Goal: Task Accomplishment & Management: Manage account settings

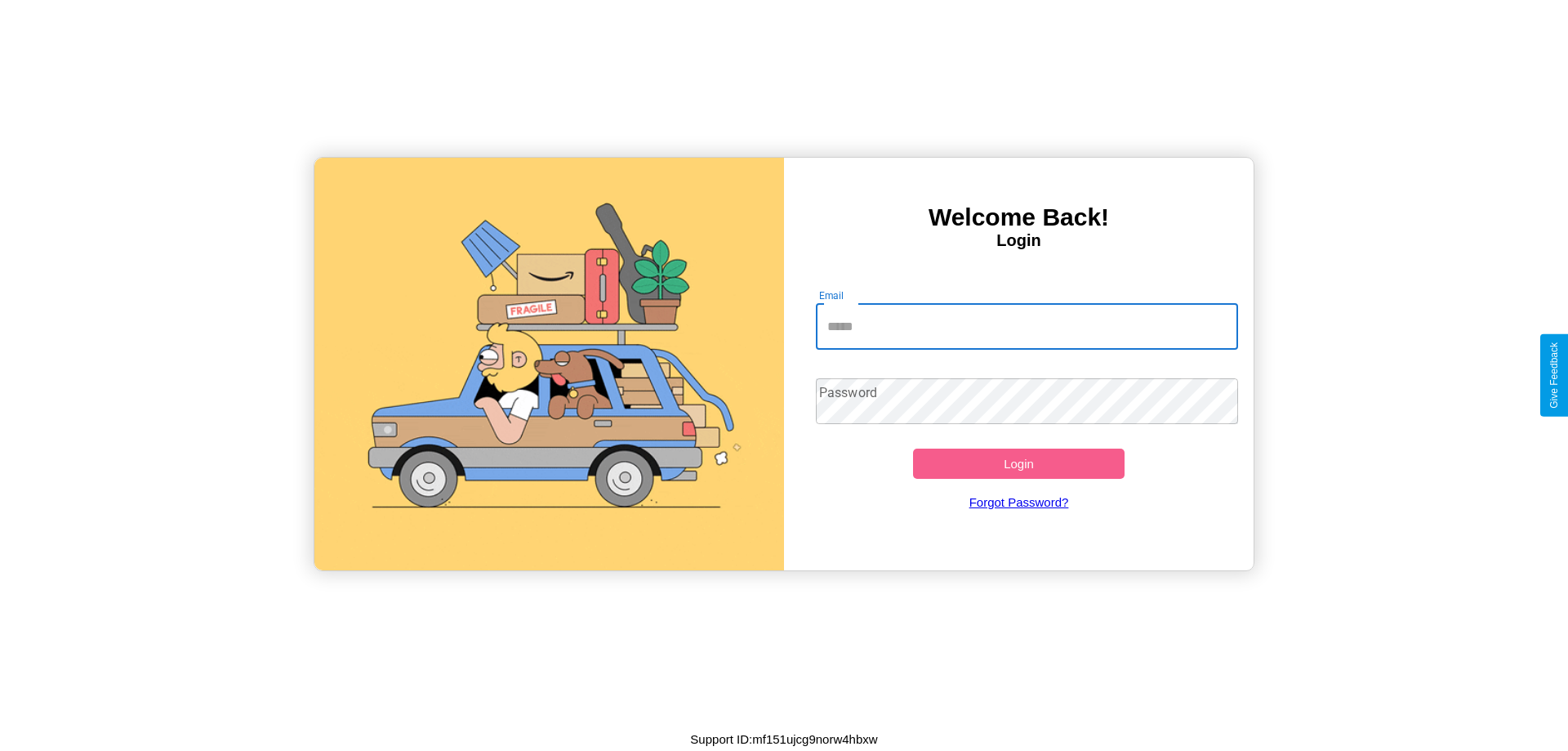
click at [1027, 326] on input "Email" at bounding box center [1027, 327] width 423 height 46
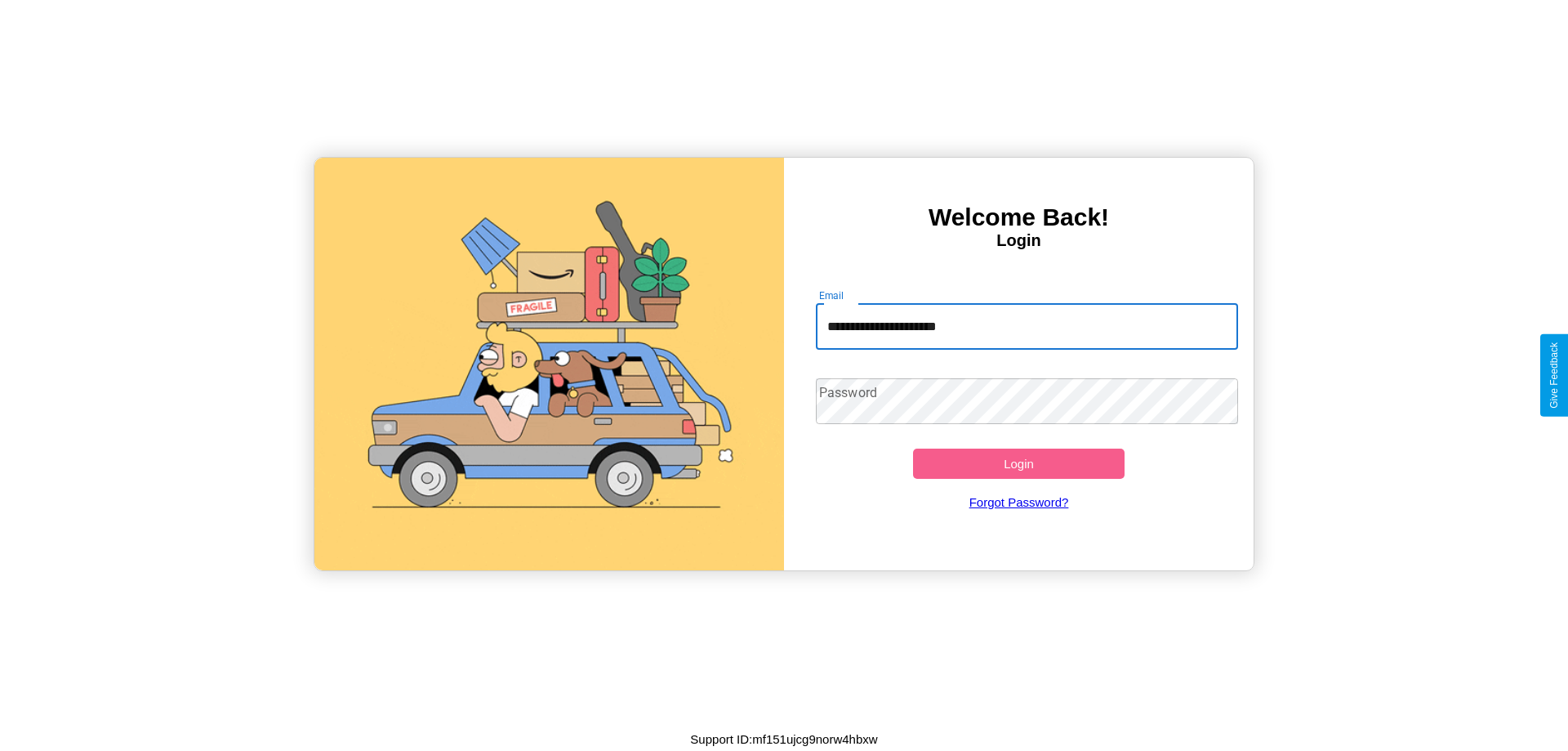
type input "**********"
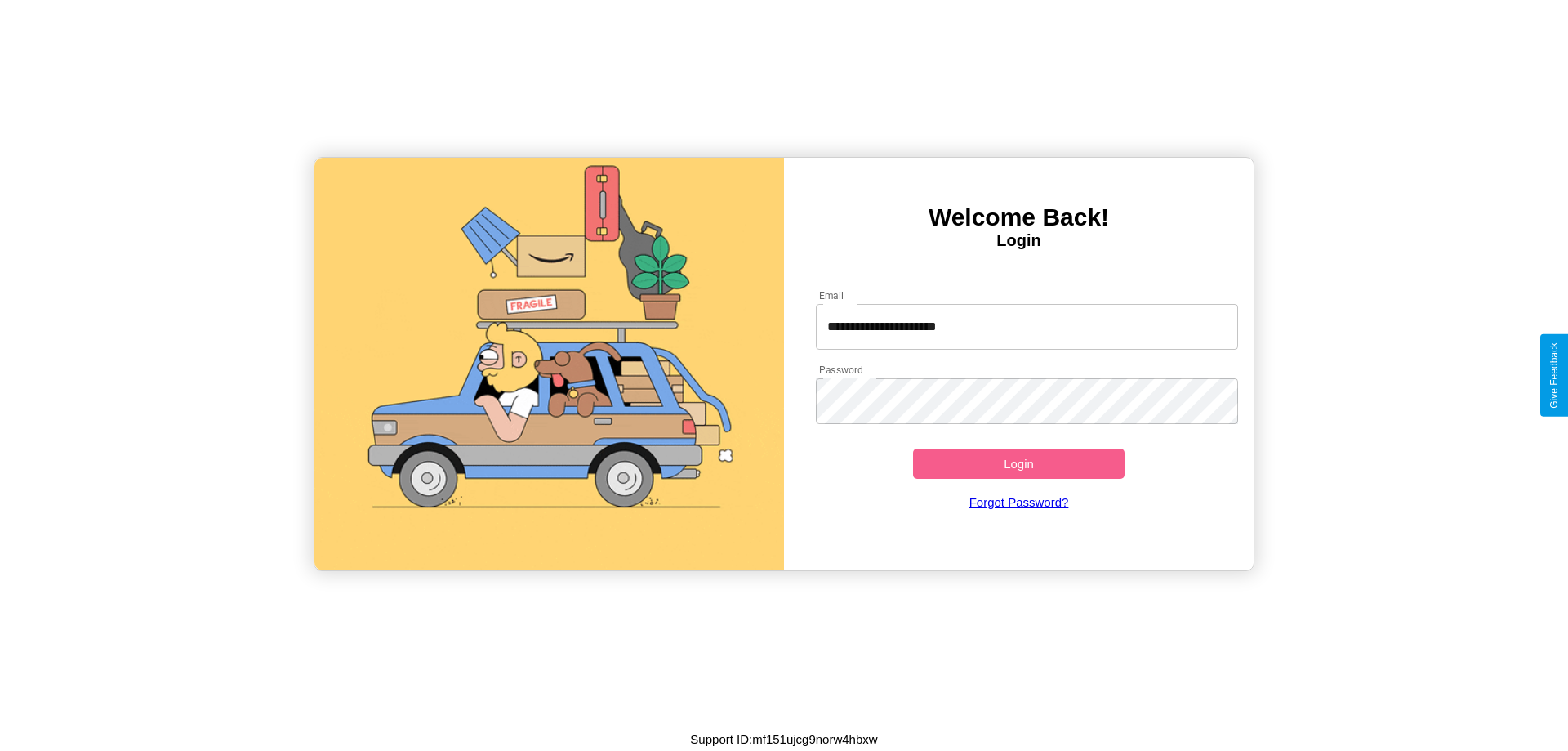
click at [1019, 463] on button "Login" at bounding box center [1018, 463] width 211 height 30
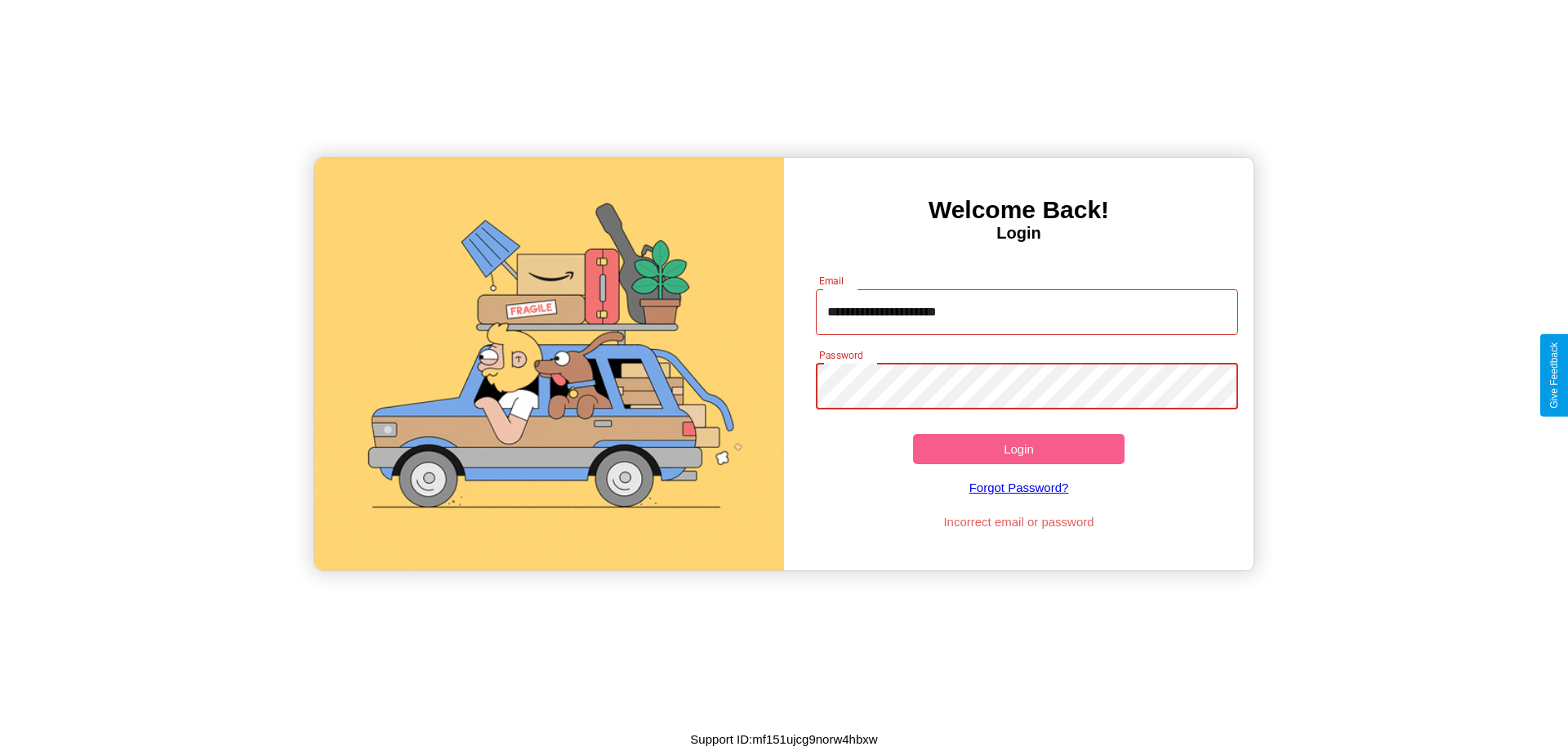
click at [1019, 449] on button "Login" at bounding box center [1018, 449] width 211 height 30
